Goal: Information Seeking & Learning: Check status

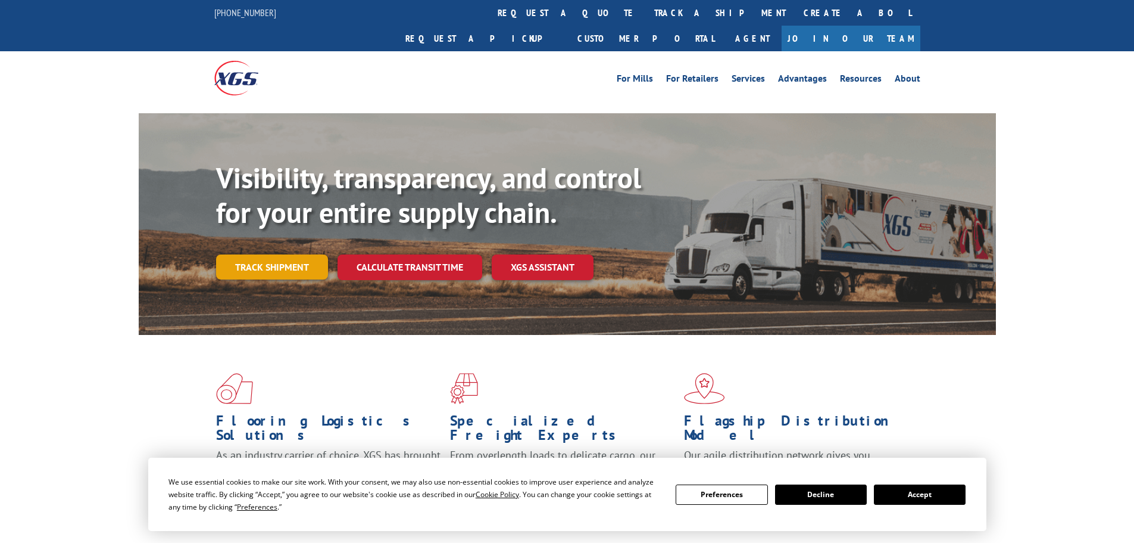
click at [249, 254] on link "Track shipment" at bounding box center [272, 266] width 112 height 25
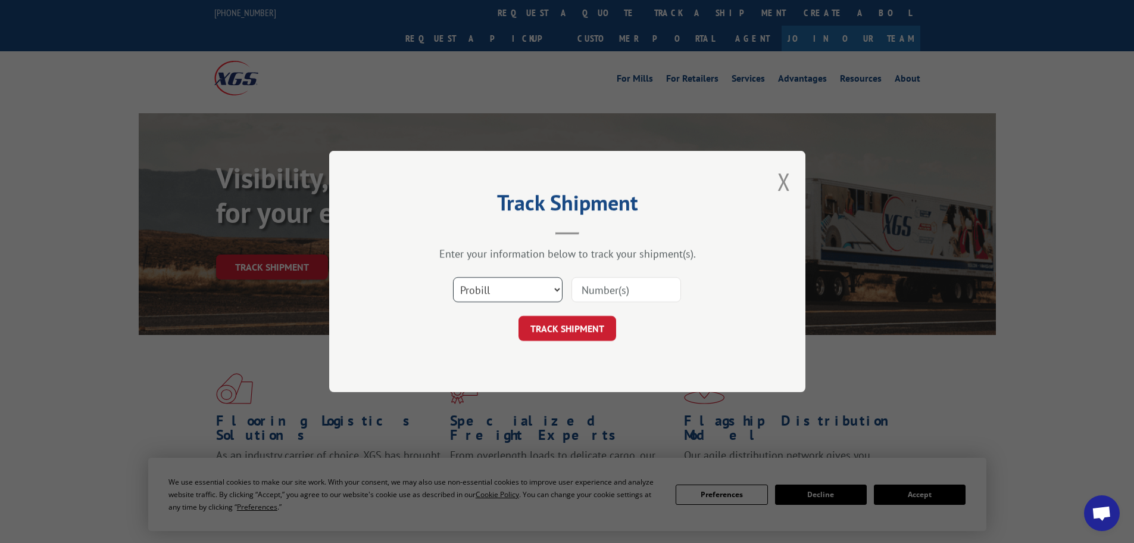
drag, startPoint x: 490, startPoint y: 284, endPoint x: 498, endPoint y: 298, distance: 16.5
click at [490, 284] on select "Select category... Probill BOL PO" at bounding box center [508, 289] width 110 height 25
select select "bol"
click at [453, 277] on select "Select category... Probill BOL PO" at bounding box center [508, 289] width 110 height 25
click at [621, 286] on input at bounding box center [627, 289] width 110 height 25
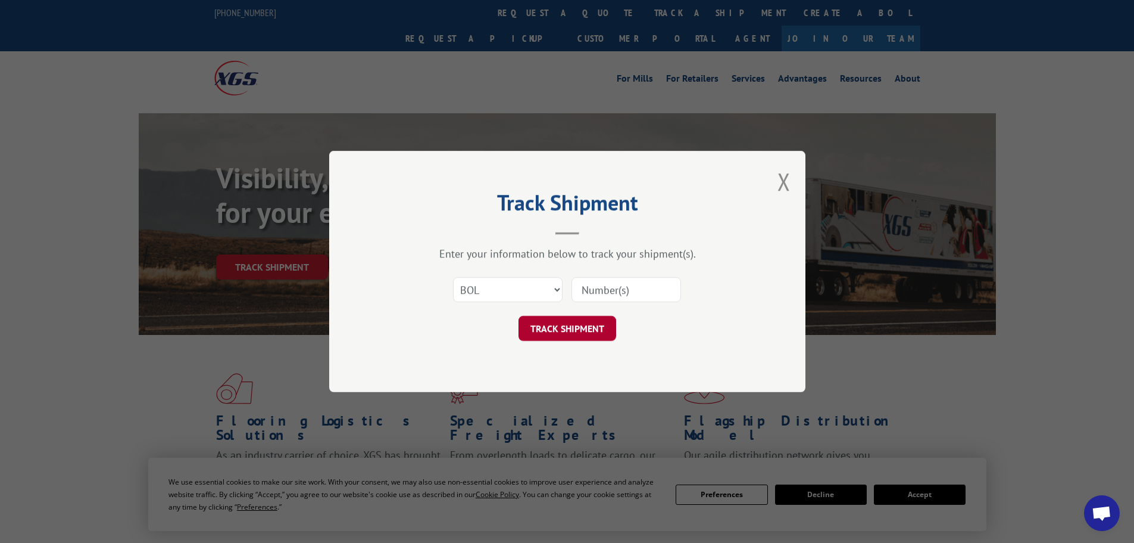
paste input "6100052343"
type input "6100052343"
click at [580, 336] on button "TRACK SHIPMENT" at bounding box center [568, 328] width 98 height 25
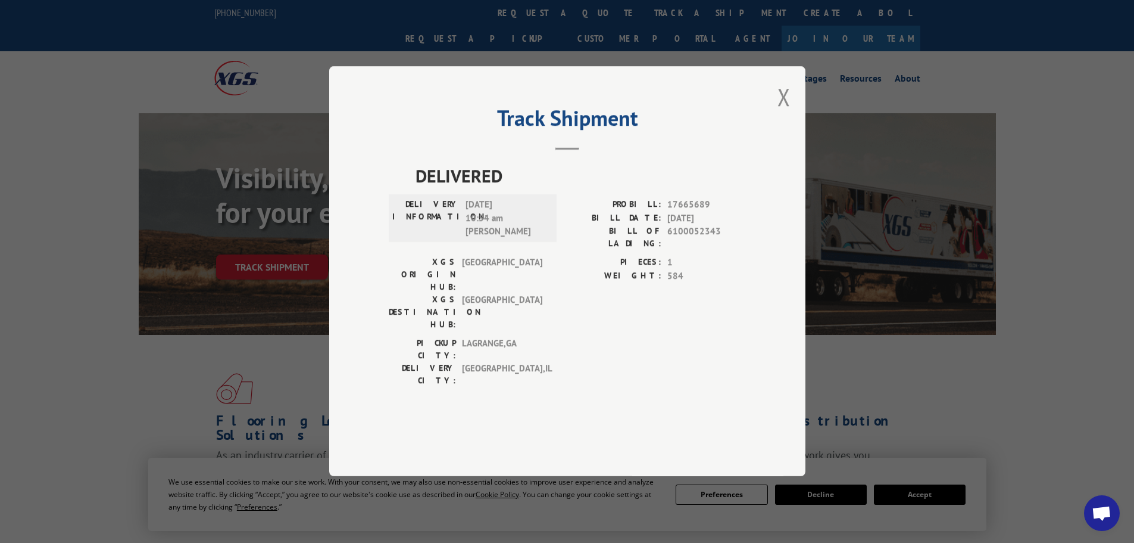
drag, startPoint x: 790, startPoint y: 117, endPoint x: 809, endPoint y: 96, distance: 28.2
click at [790, 113] on button "Close modal" at bounding box center [784, 97] width 13 height 32
